Goal: Task Accomplishment & Management: Use online tool/utility

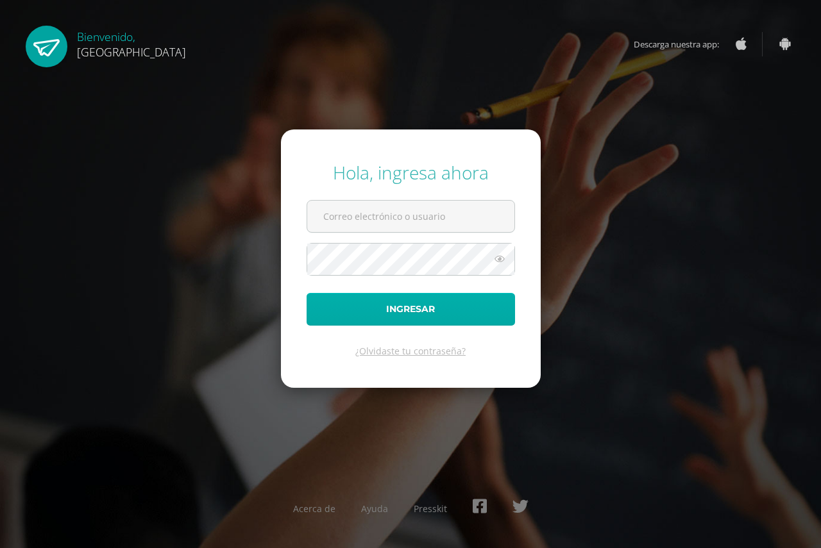
type input "delianh@cig.edu.gt"
click at [401, 307] on button "Ingresar" at bounding box center [411, 309] width 208 height 33
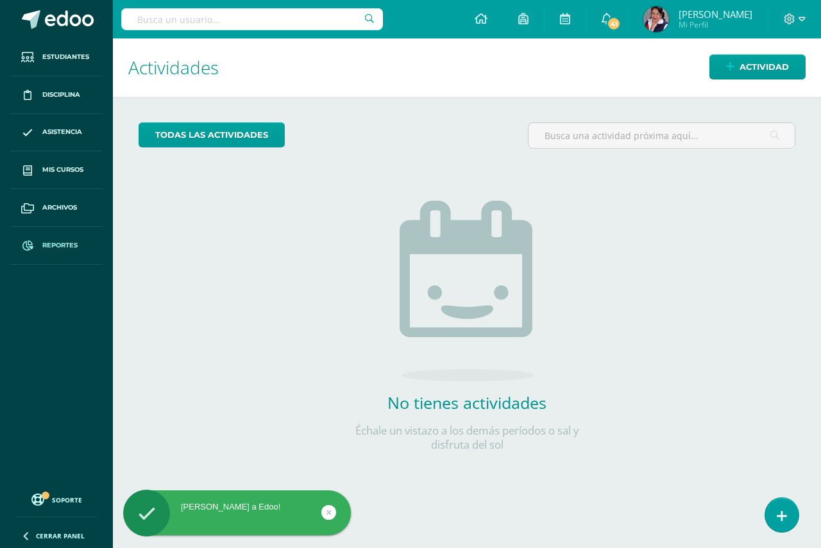
click at [54, 245] on span "Reportes" at bounding box center [59, 245] width 35 height 10
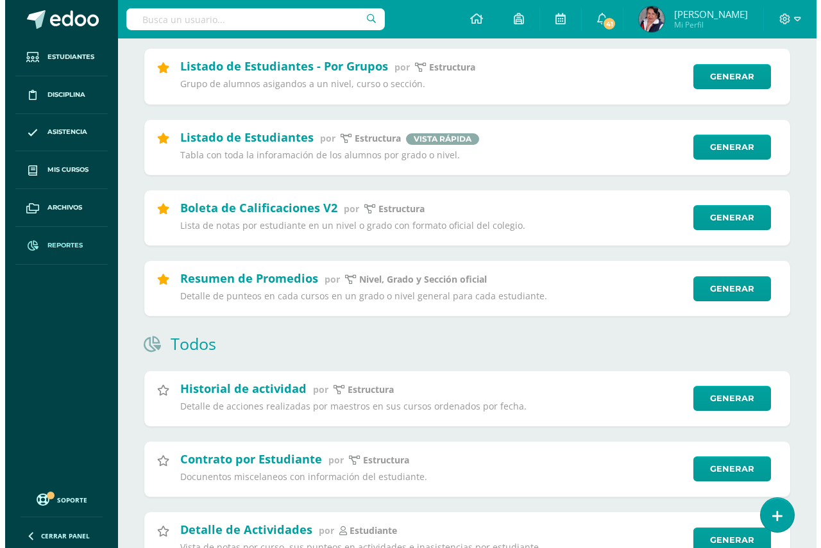
scroll to position [192, 0]
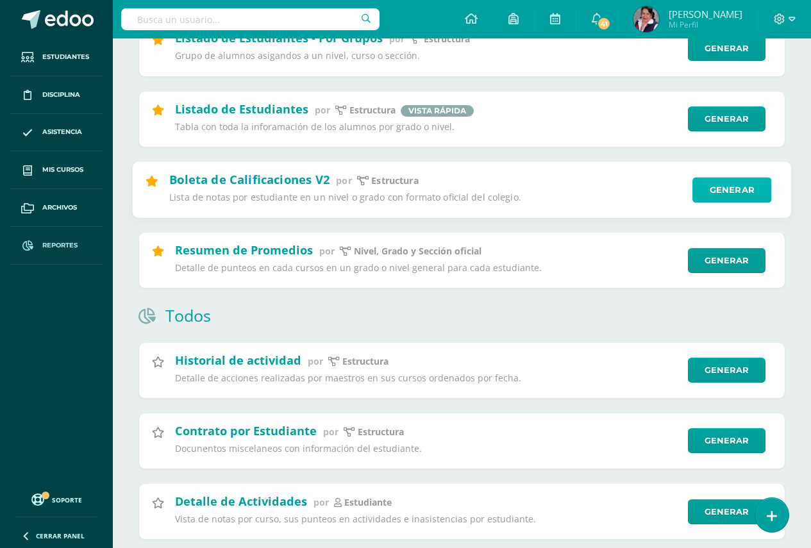
click at [723, 191] on link "Generar" at bounding box center [732, 190] width 79 height 26
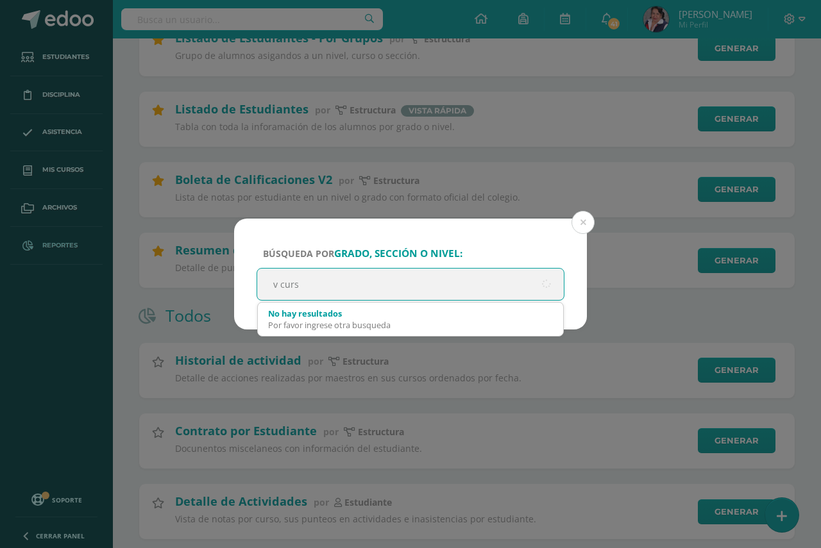
type input "v curso"
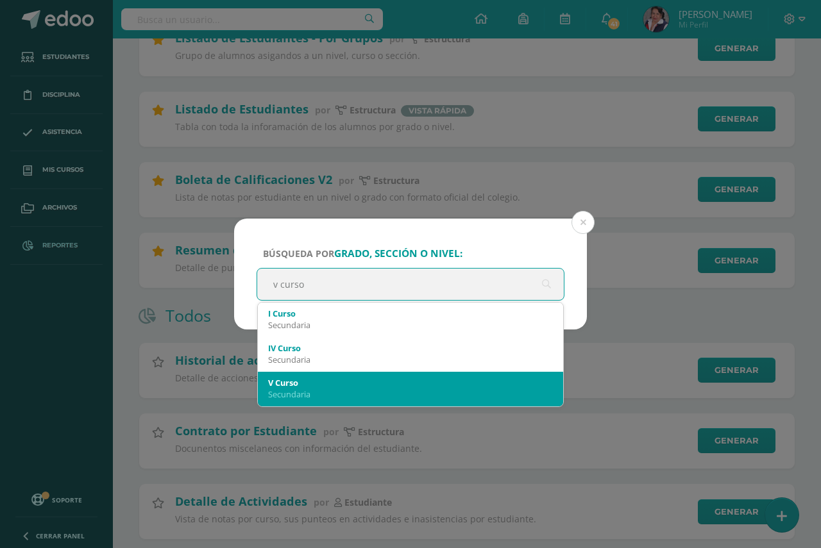
click at [307, 385] on div "V Curso" at bounding box center [410, 383] width 285 height 12
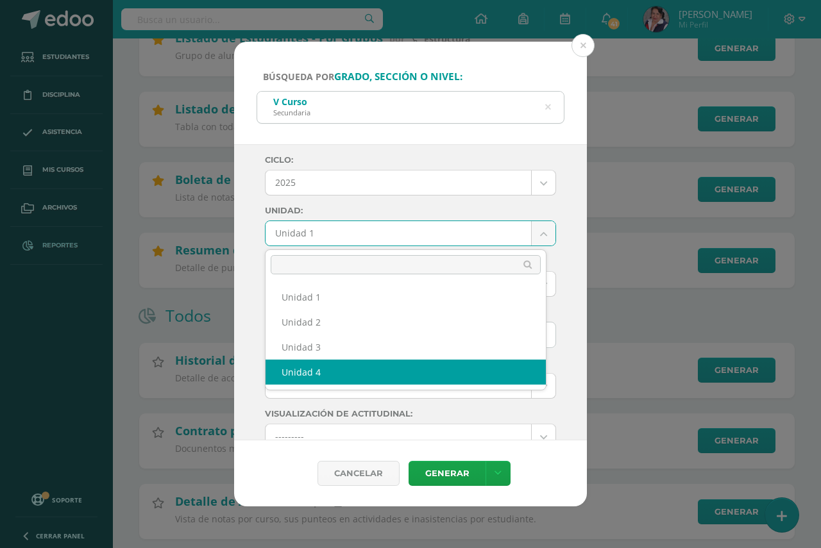
select select "Unidad 4"
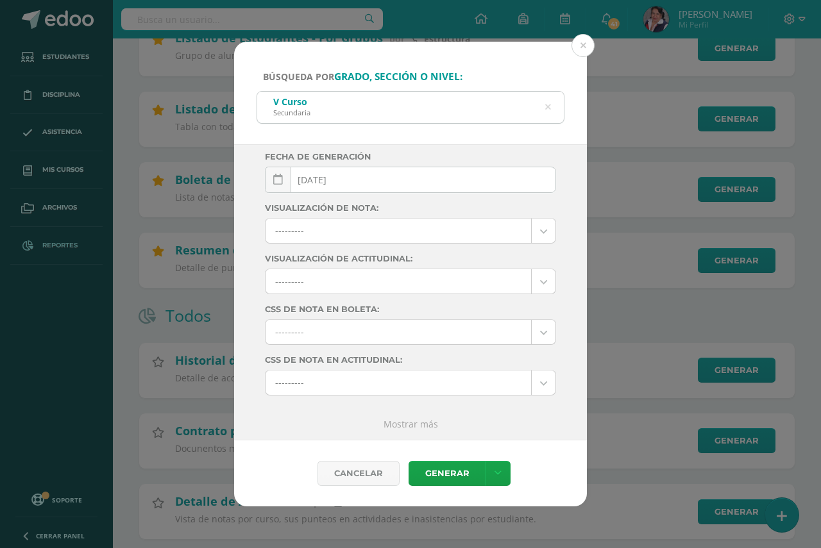
scroll to position [156, 0]
click at [445, 475] on link "Generar" at bounding box center [447, 473] width 77 height 25
click at [583, 44] on button at bounding box center [582, 45] width 23 height 23
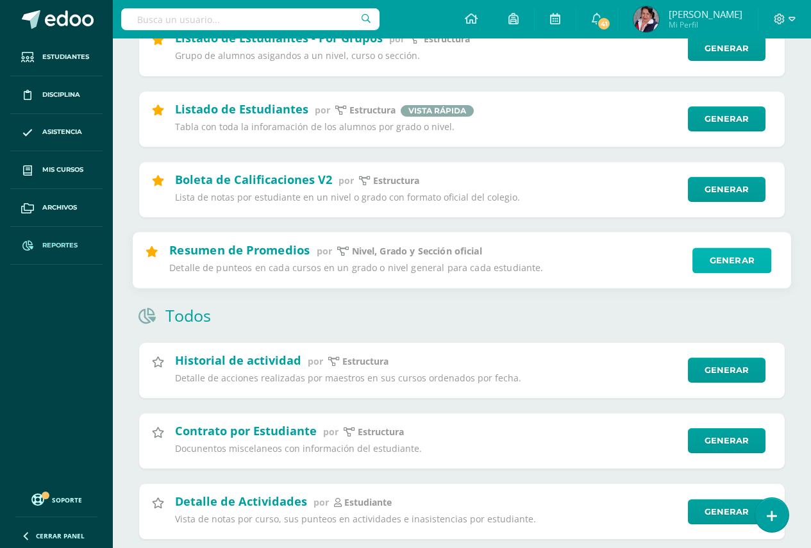
click at [737, 262] on link "Generar" at bounding box center [732, 261] width 79 height 26
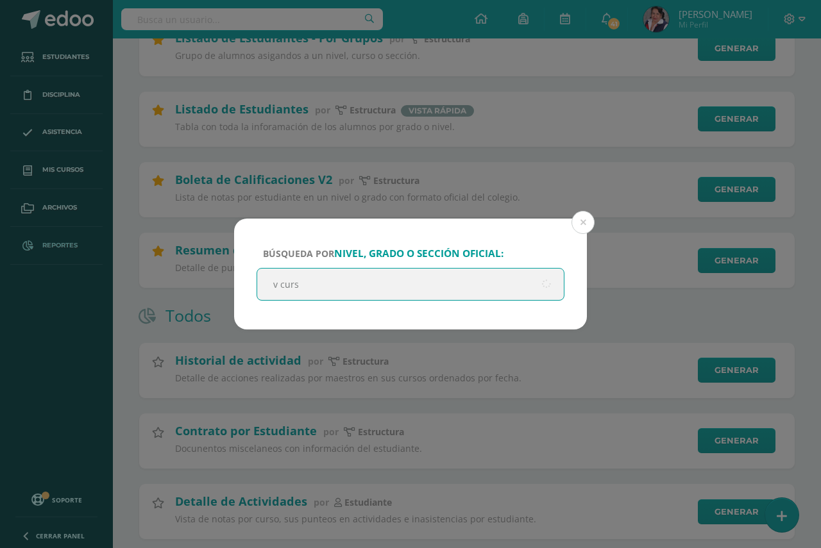
type input "v curso"
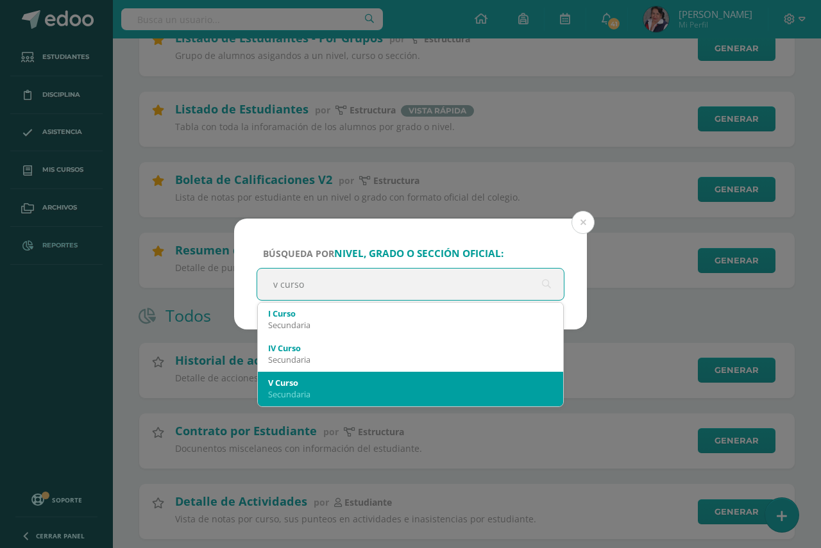
click at [387, 392] on div "Secundaria" at bounding box center [410, 395] width 285 height 12
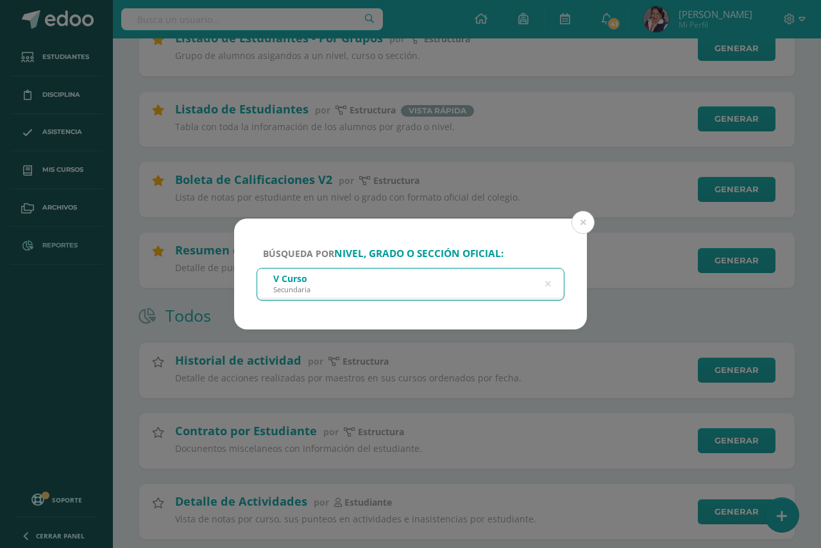
click at [323, 279] on div "V Curso Secundaria" at bounding box center [410, 283] width 307 height 29
click at [546, 285] on icon at bounding box center [548, 284] width 6 height 33
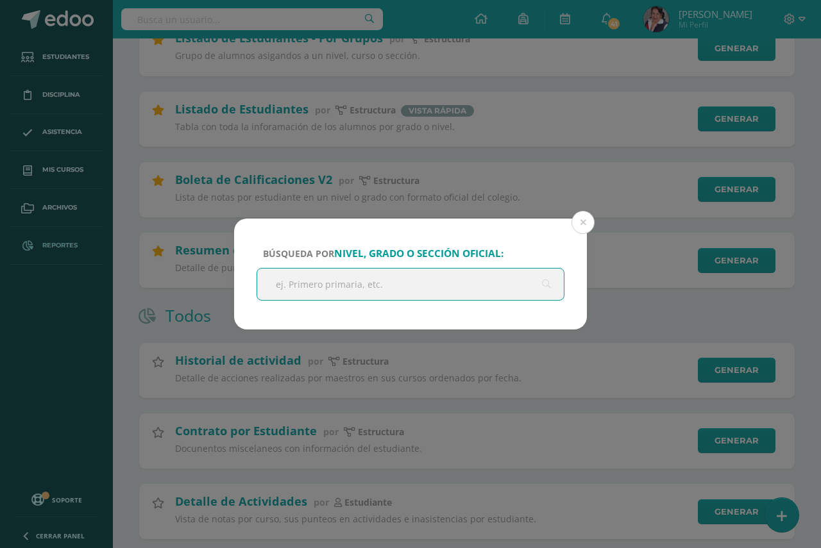
click at [546, 285] on input "text" at bounding box center [410, 284] width 307 height 31
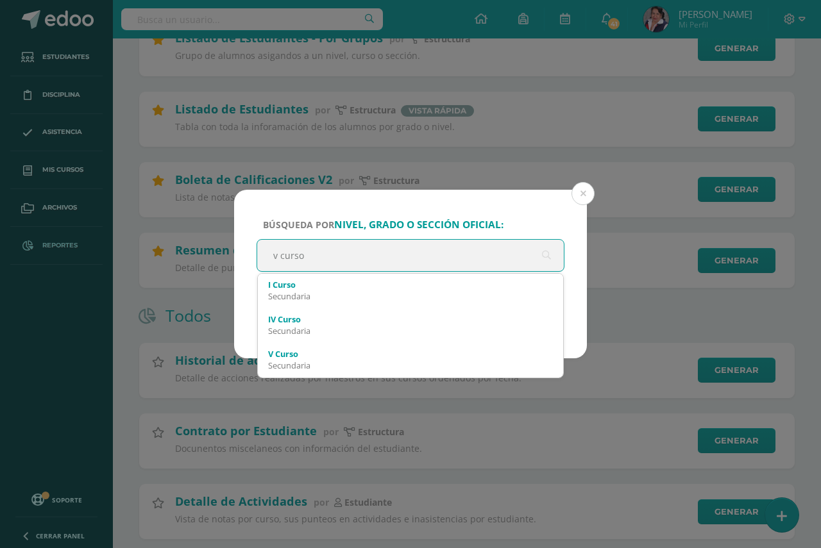
type input "v curso"
click at [646, 323] on div "Búsqueda por nivel, grado o sección oficial: v curso v curso I Curso Secundaria…" at bounding box center [410, 274] width 811 height 169
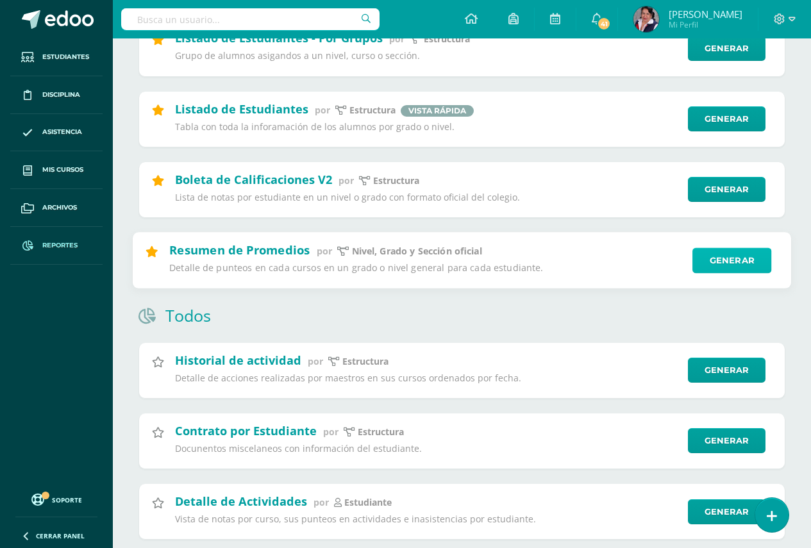
click at [734, 263] on link "Generar" at bounding box center [732, 261] width 79 height 26
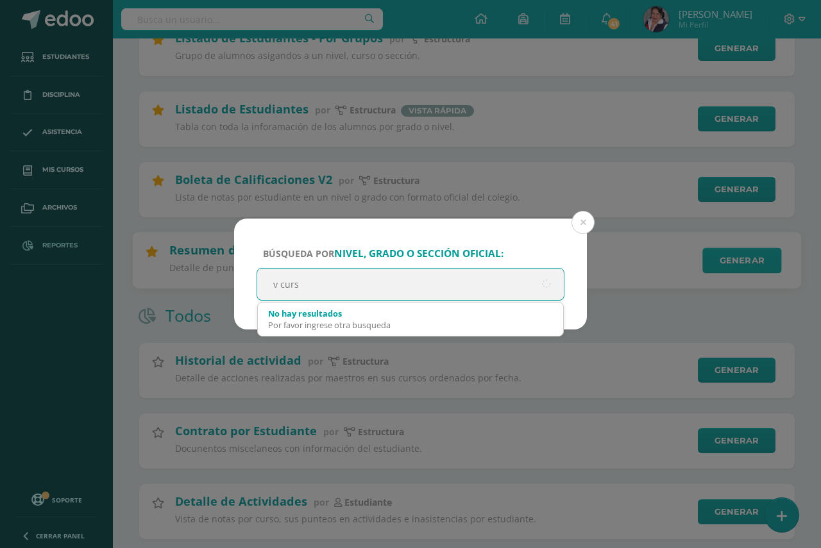
type input "v curso"
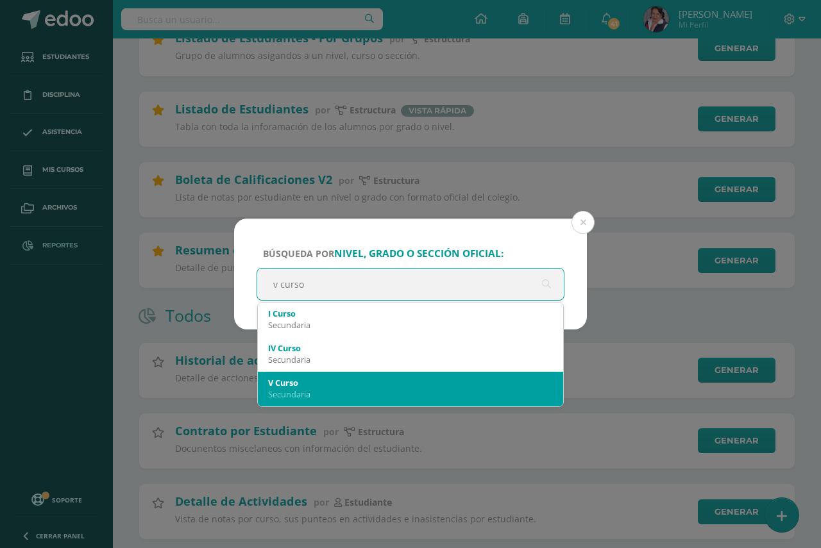
click at [333, 386] on div "V Curso" at bounding box center [410, 383] width 285 height 12
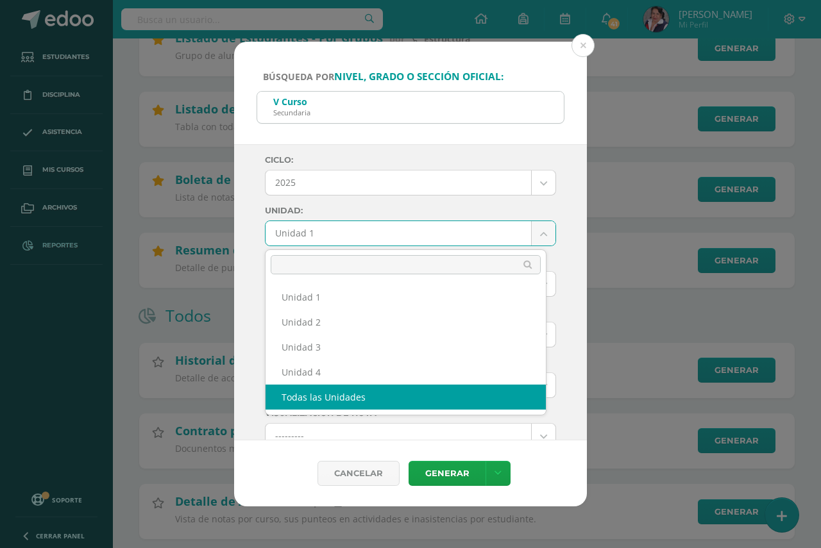
select select "all_units"
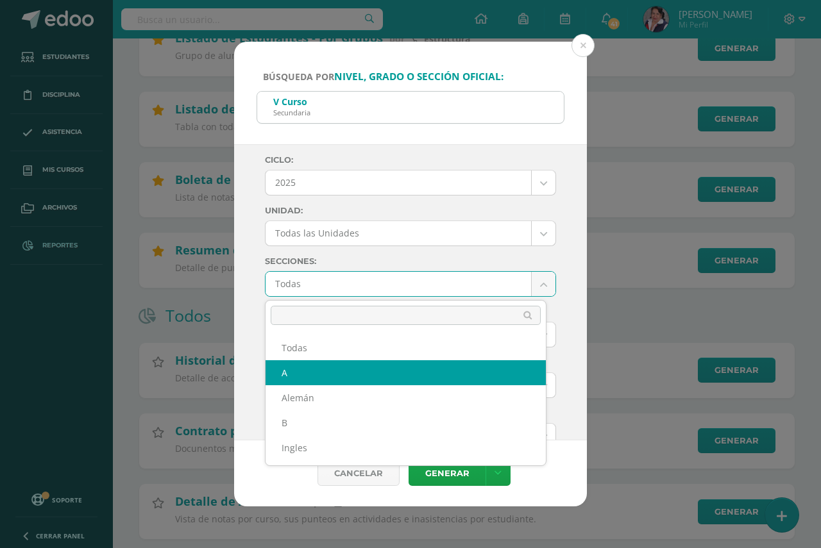
select select "A"
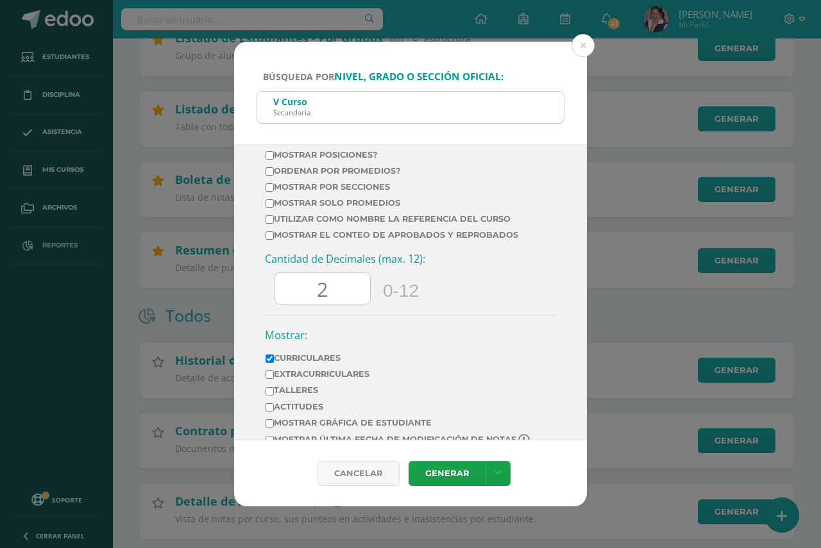
scroll to position [612, 0]
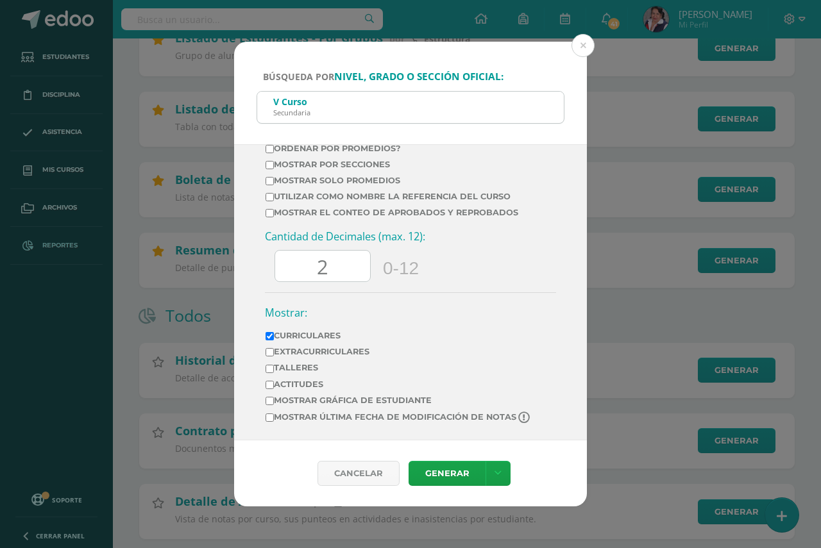
click at [332, 271] on input "2" at bounding box center [322, 266] width 95 height 31
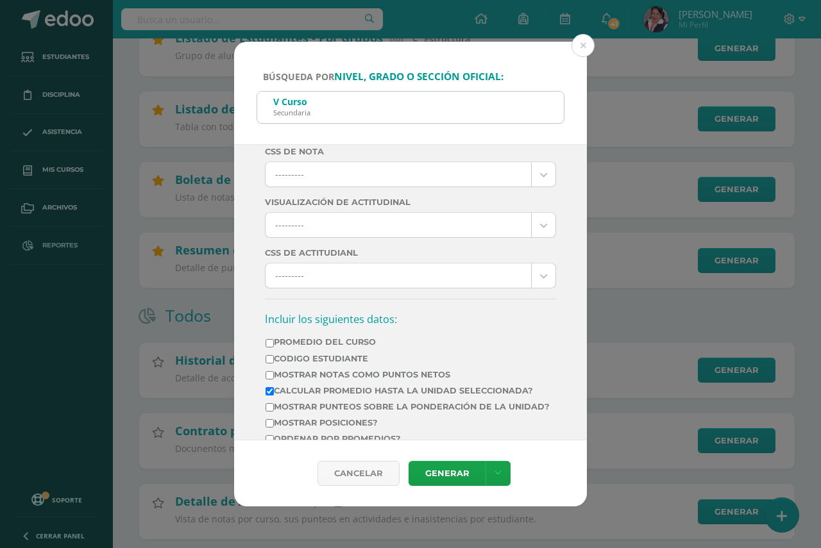
scroll to position [420, 0]
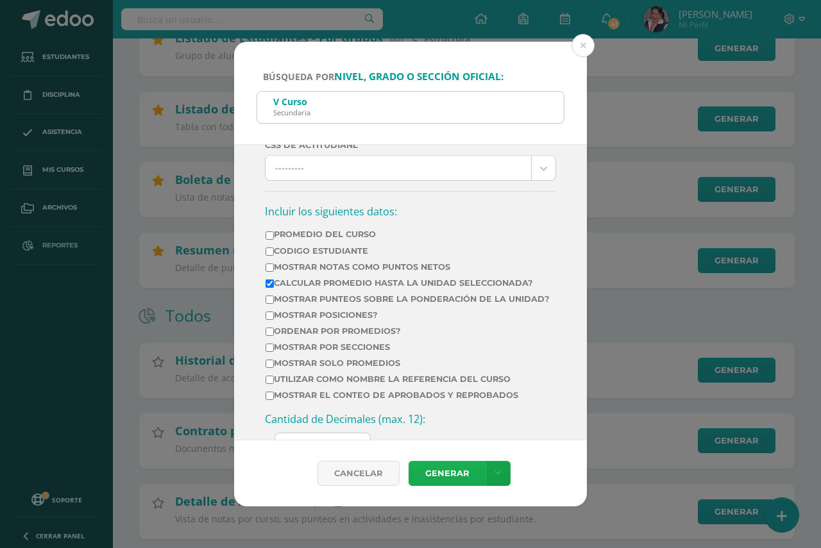
type input "1"
click at [443, 471] on link "Generar" at bounding box center [447, 473] width 77 height 25
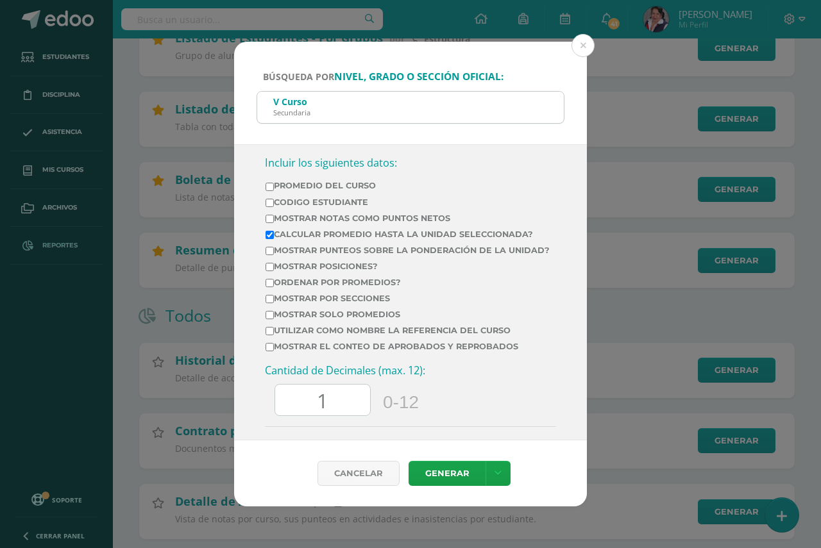
scroll to position [484, 0]
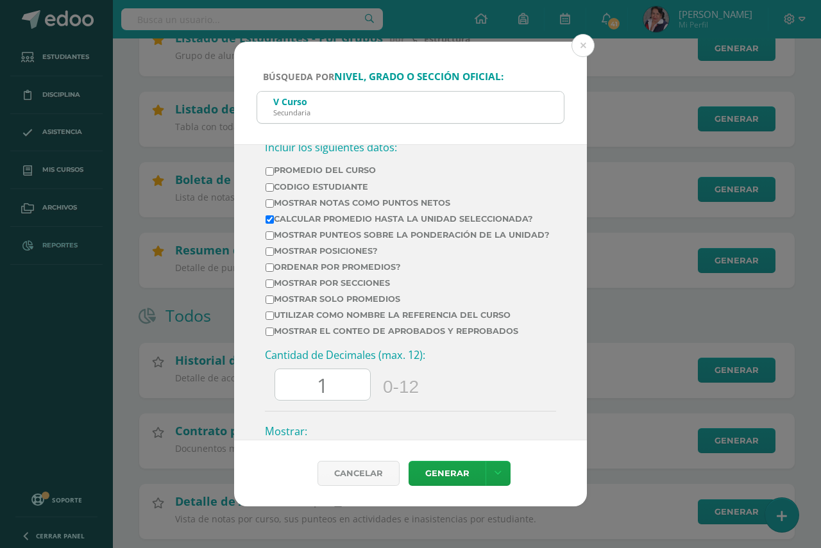
click at [271, 222] on input "Calcular promedio hasta la unidad seleccionada?" at bounding box center [270, 219] width 8 height 8
checkbox input "false"
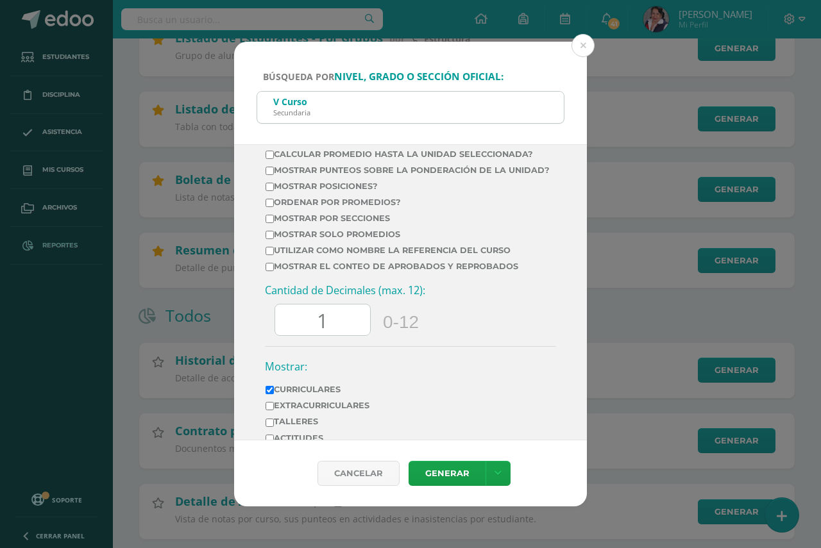
scroll to position [612, 0]
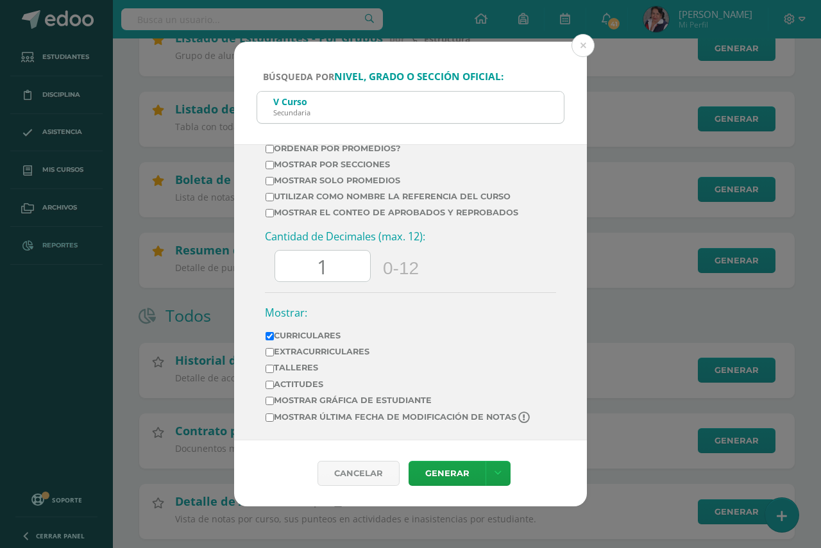
click at [340, 265] on input "1" at bounding box center [322, 266] width 95 height 31
type input "0"
click at [443, 475] on link "Generar" at bounding box center [447, 473] width 77 height 25
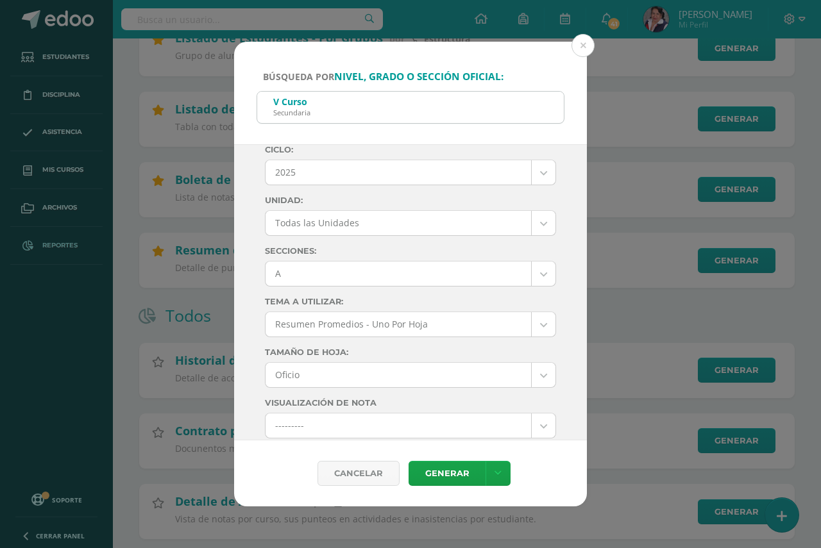
scroll to position [0, 0]
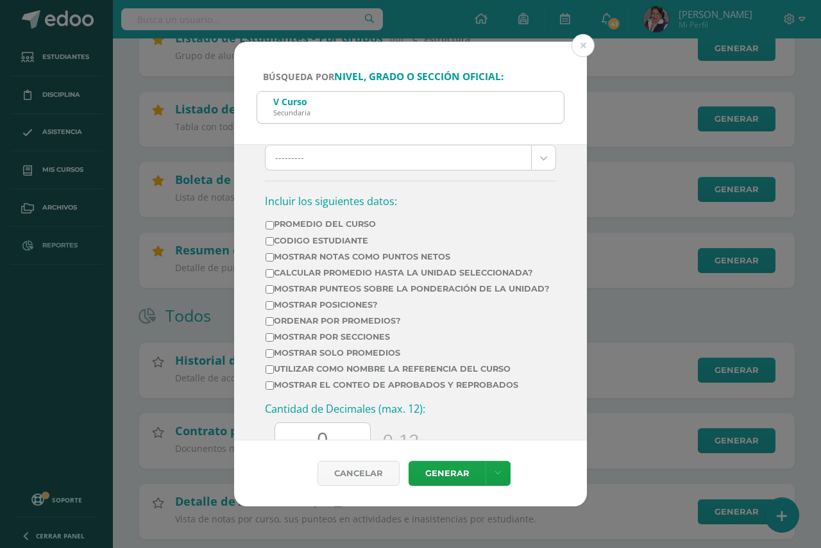
scroll to position [449, 0]
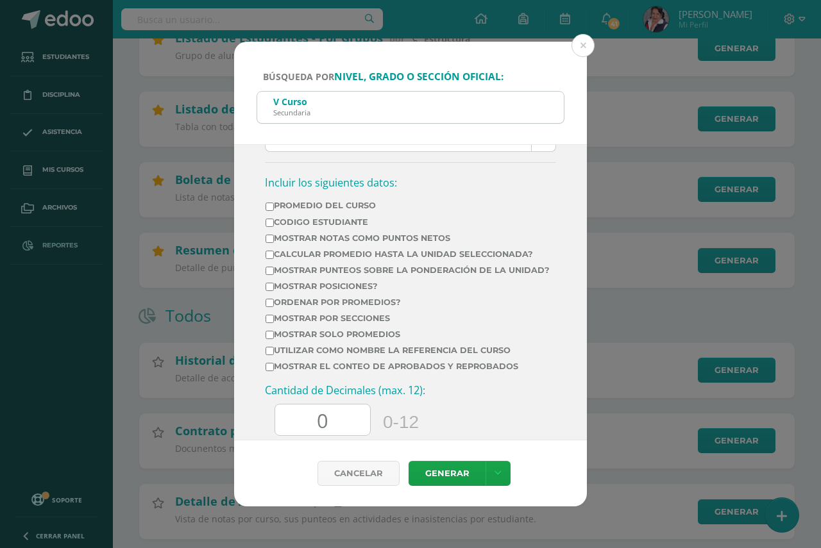
click at [270, 255] on input "Calcular promedio hasta la unidad seleccionada?" at bounding box center [270, 255] width 8 height 8
checkbox input "true"
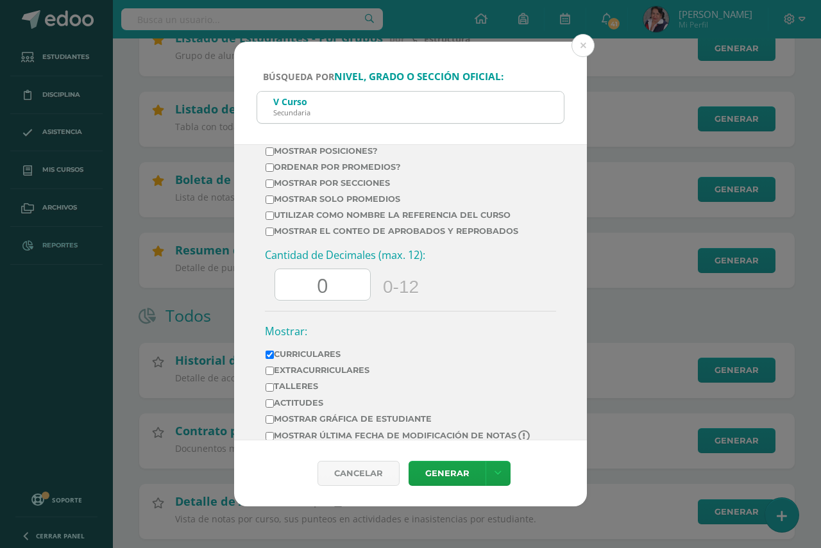
scroll to position [612, 0]
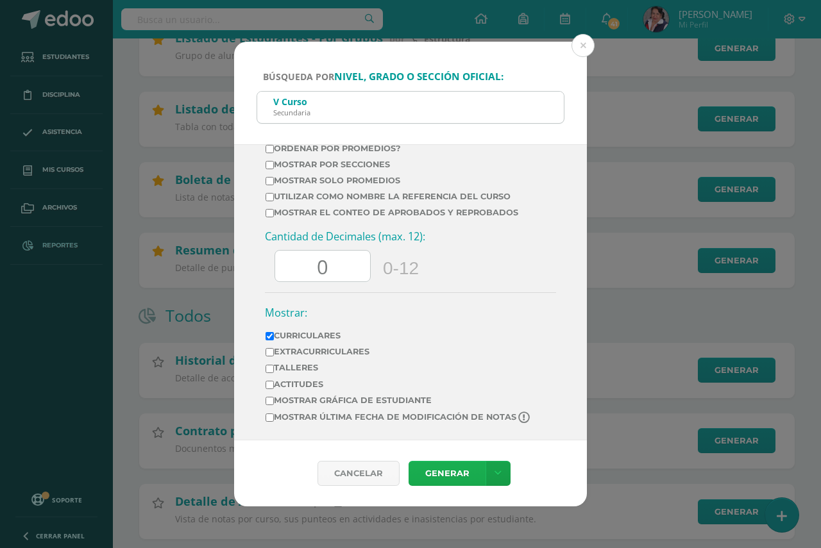
click at [444, 472] on link "Generar" at bounding box center [447, 473] width 77 height 25
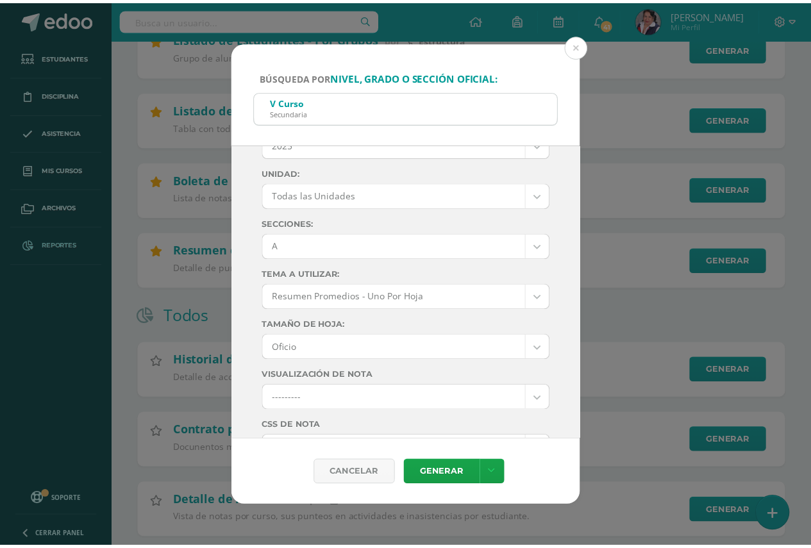
scroll to position [0, 0]
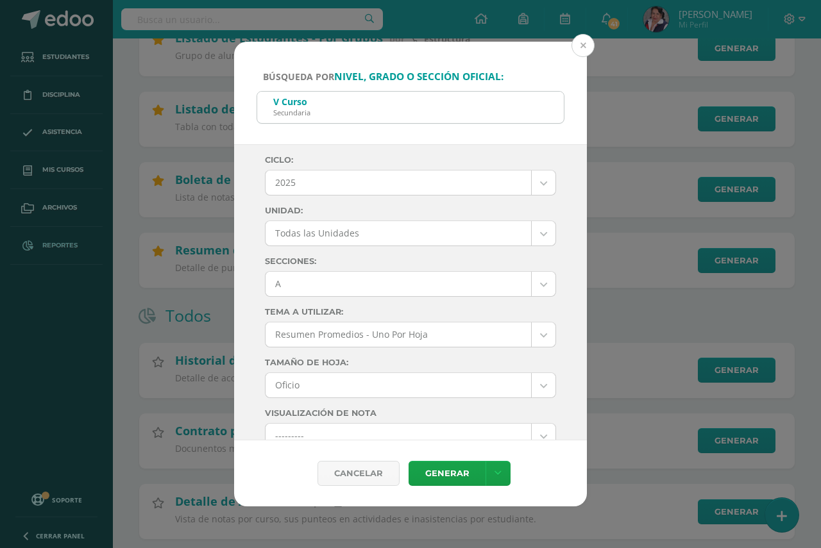
click at [586, 46] on button at bounding box center [582, 45] width 23 height 23
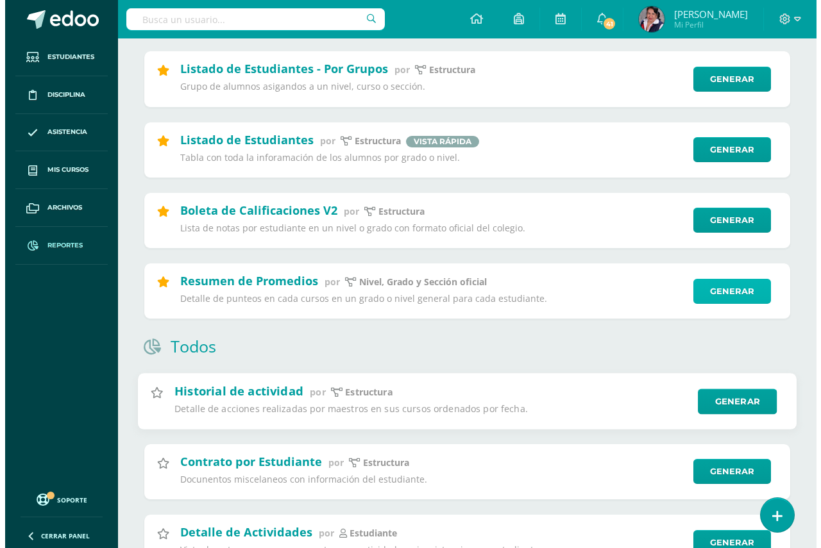
scroll to position [128, 0]
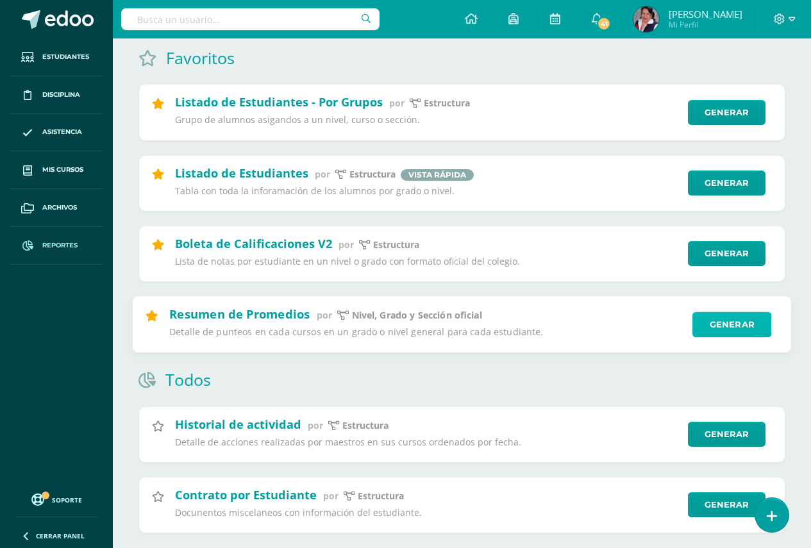
click at [718, 328] on link "Generar" at bounding box center [732, 325] width 79 height 26
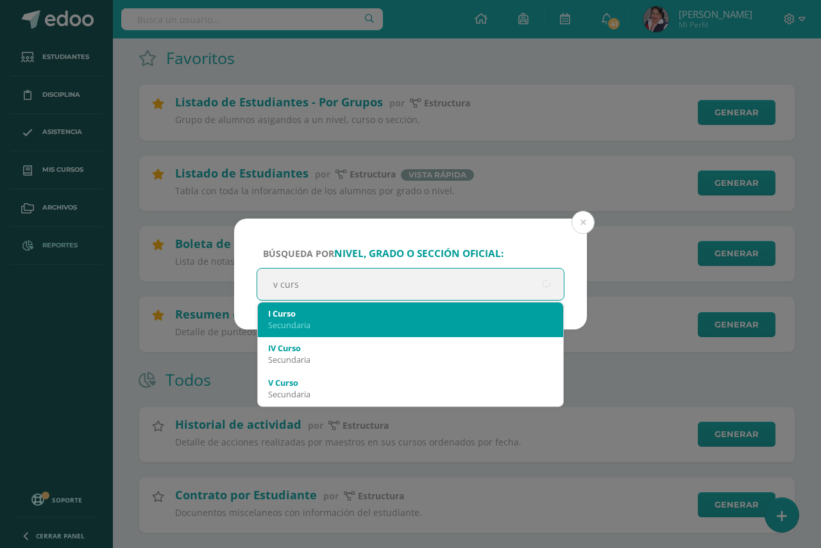
type input "v curso"
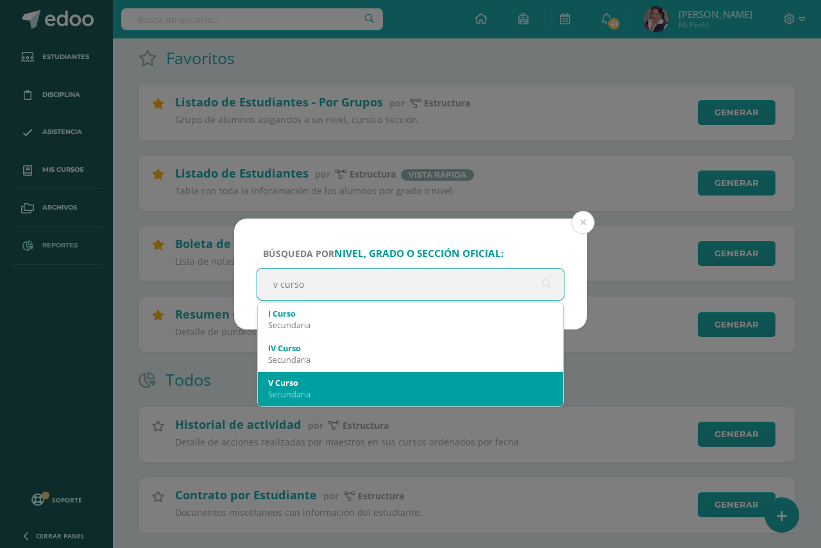
click at [334, 391] on div "Secundaria" at bounding box center [410, 395] width 285 height 12
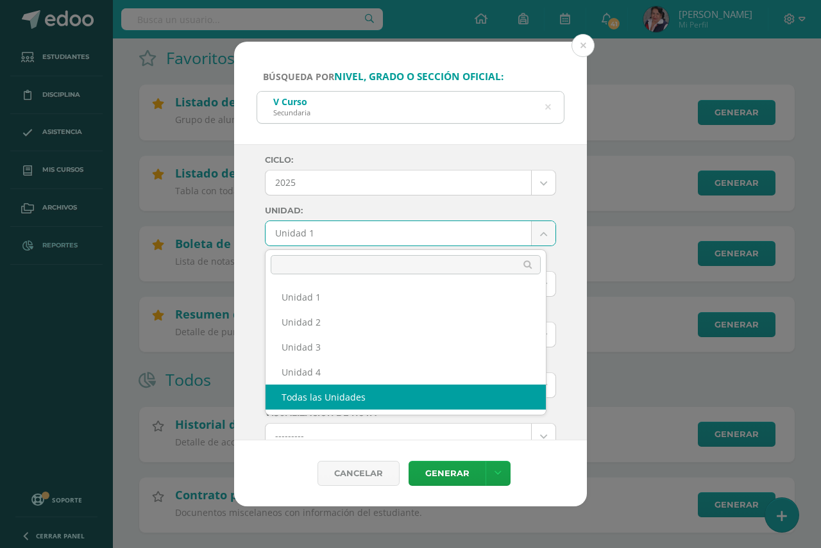
select select "all_units"
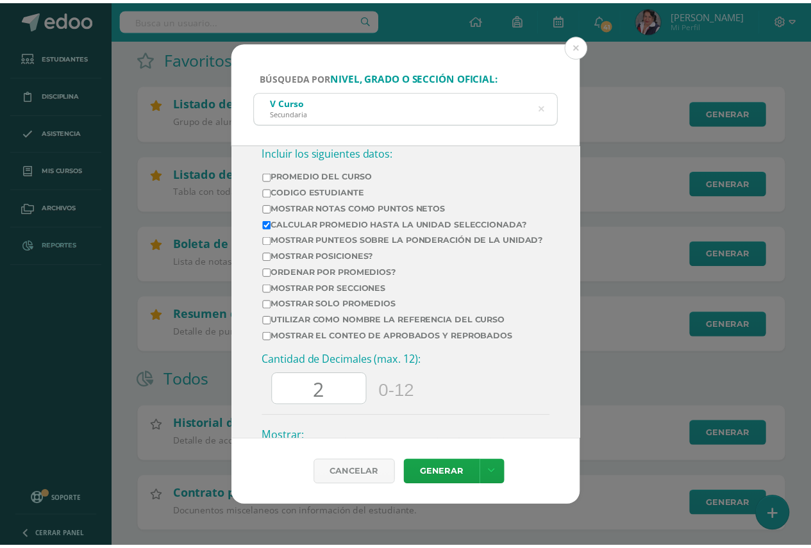
scroll to position [513, 0]
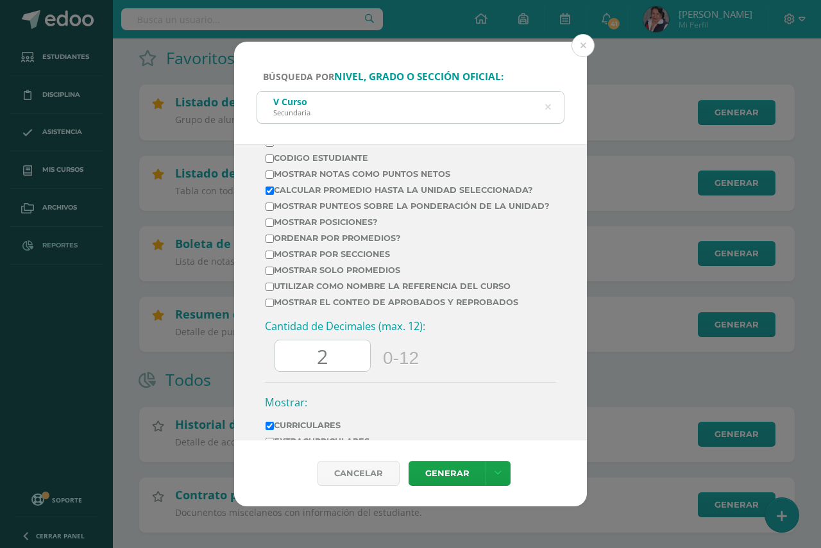
click at [338, 360] on input "2" at bounding box center [322, 356] width 95 height 31
type input "0"
click at [451, 478] on link "Generar" at bounding box center [447, 473] width 77 height 25
click at [267, 190] on input "Calcular promedio hasta la unidad seleccionada?" at bounding box center [270, 191] width 8 height 8
checkbox input "false"
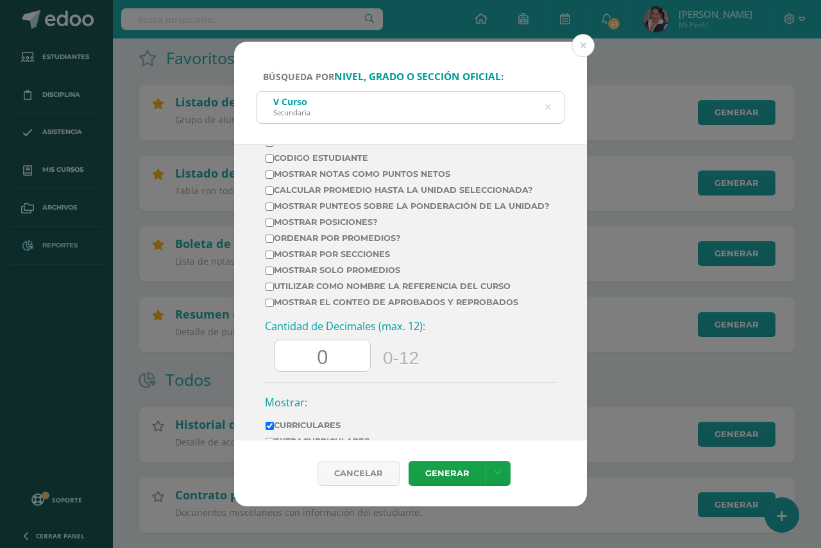
click at [335, 370] on input "0" at bounding box center [322, 356] width 95 height 31
type input "0"
click at [450, 474] on link "Generar" at bounding box center [447, 473] width 77 height 25
click at [582, 42] on button at bounding box center [582, 45] width 23 height 23
